Goal: Find specific page/section: Find specific page/section

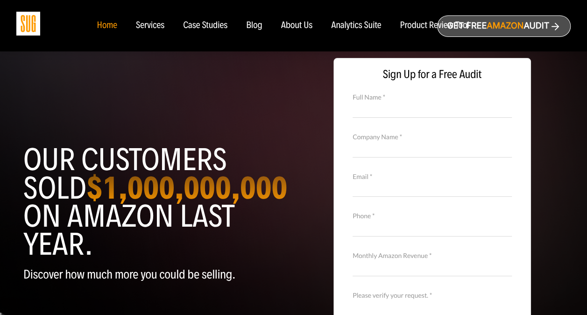
click at [156, 26] on div "Services" at bounding box center [150, 26] width 28 height 10
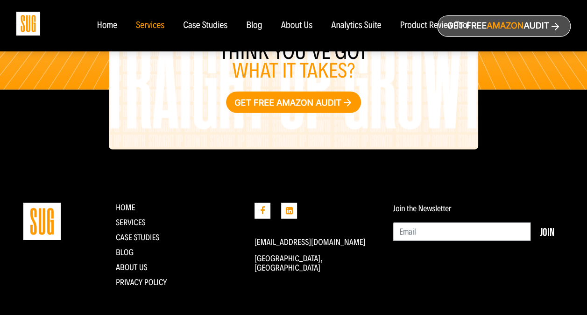
scroll to position [1216, 0]
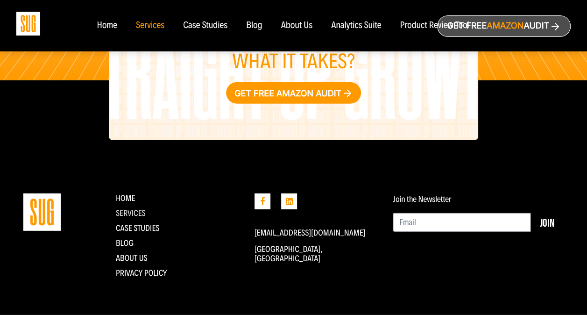
click at [144, 214] on link "Services" at bounding box center [131, 213] width 30 height 10
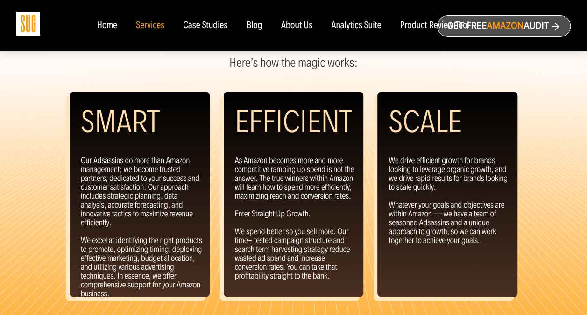
scroll to position [887, 0]
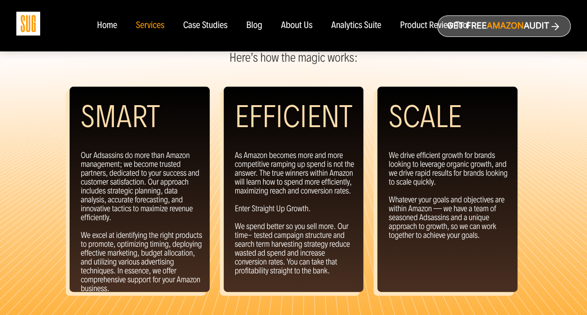
click at [300, 28] on div "About Us" at bounding box center [297, 26] width 32 height 10
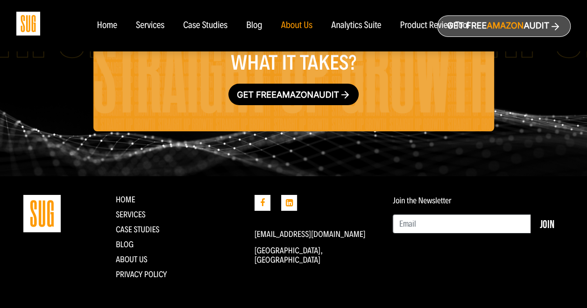
scroll to position [1605, 0]
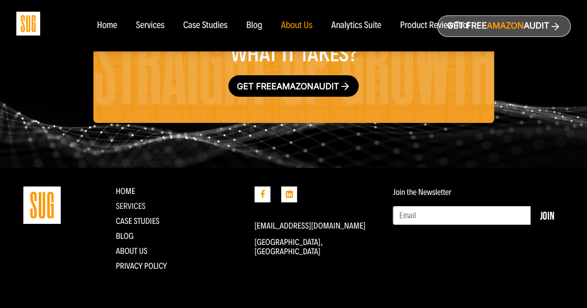
click at [140, 204] on link "Services" at bounding box center [131, 206] width 30 height 10
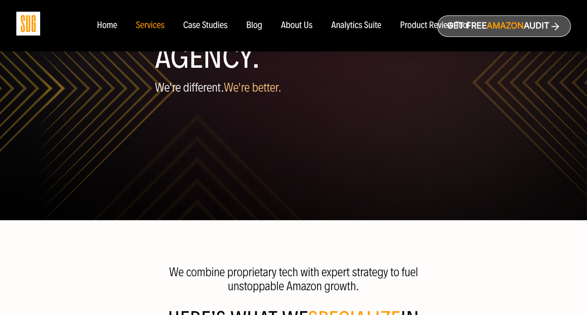
scroll to position [126, 0]
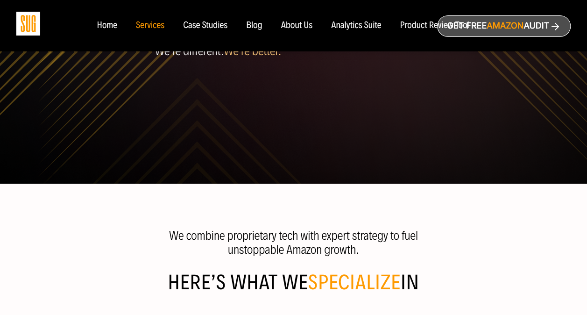
click at [512, 26] on span "Amazon" at bounding box center [505, 26] width 37 height 10
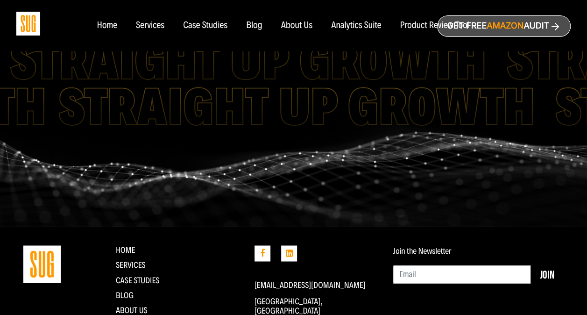
scroll to position [649, 0]
